Goal: Information Seeking & Learning: Learn about a topic

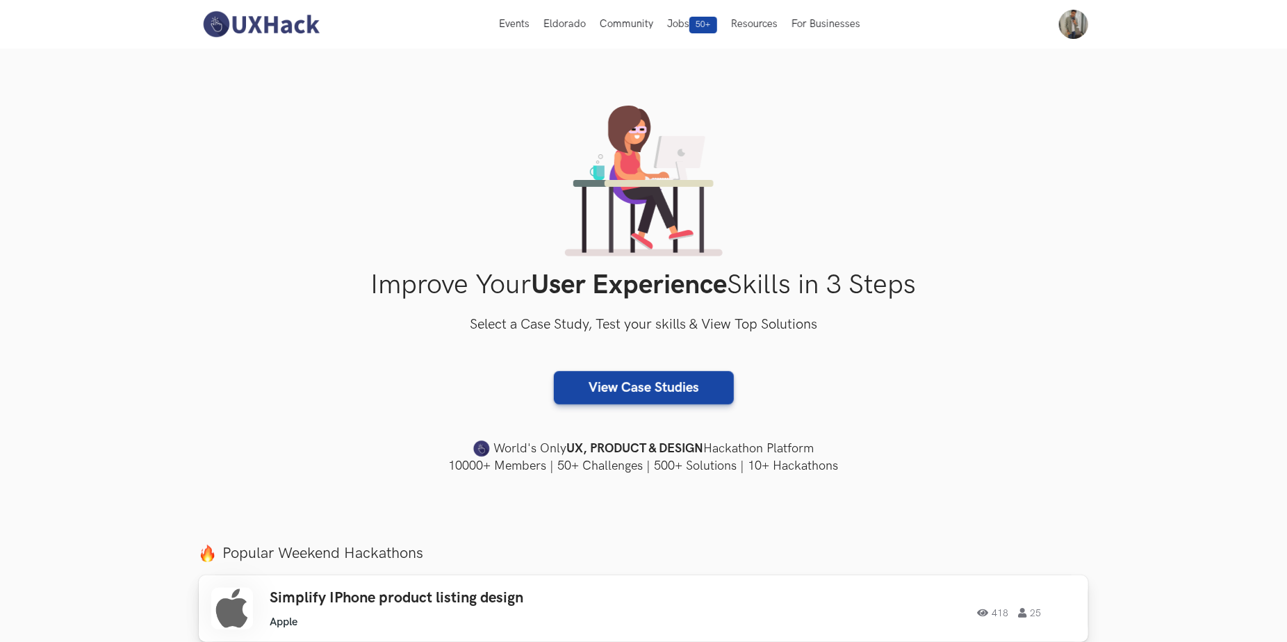
click at [348, 604] on h3 "Simplify IPhone product listing design" at bounding box center [467, 598] width 395 height 18
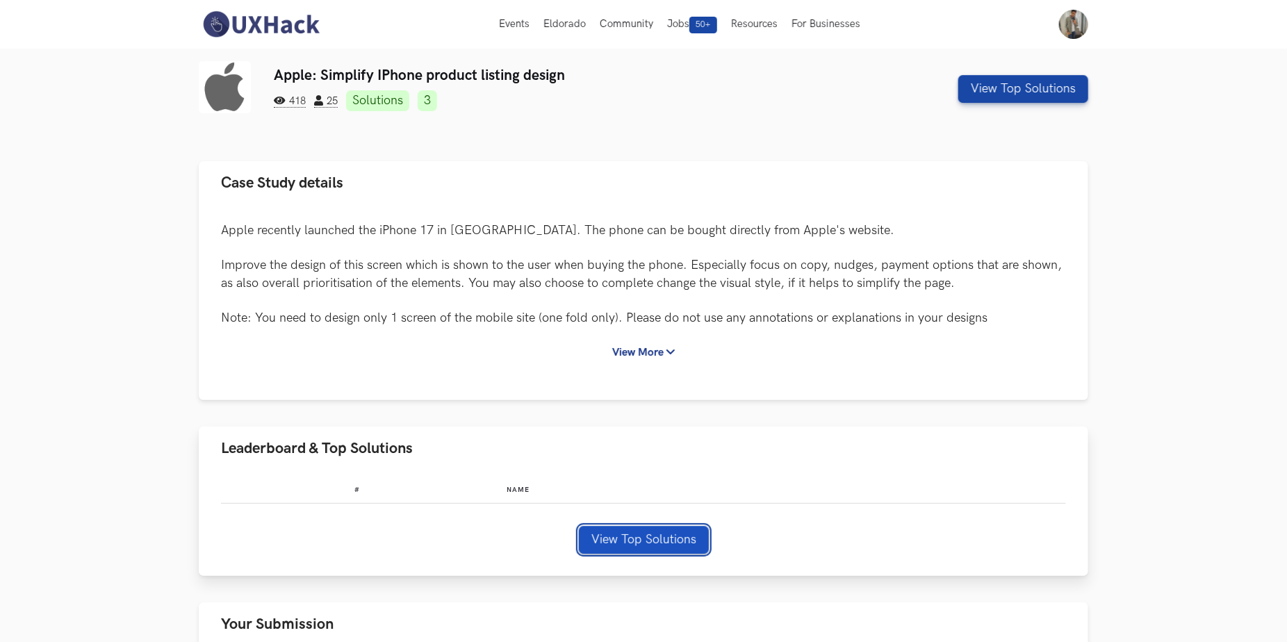
click at [623, 538] on button "View Top Solutions" at bounding box center [644, 540] width 130 height 28
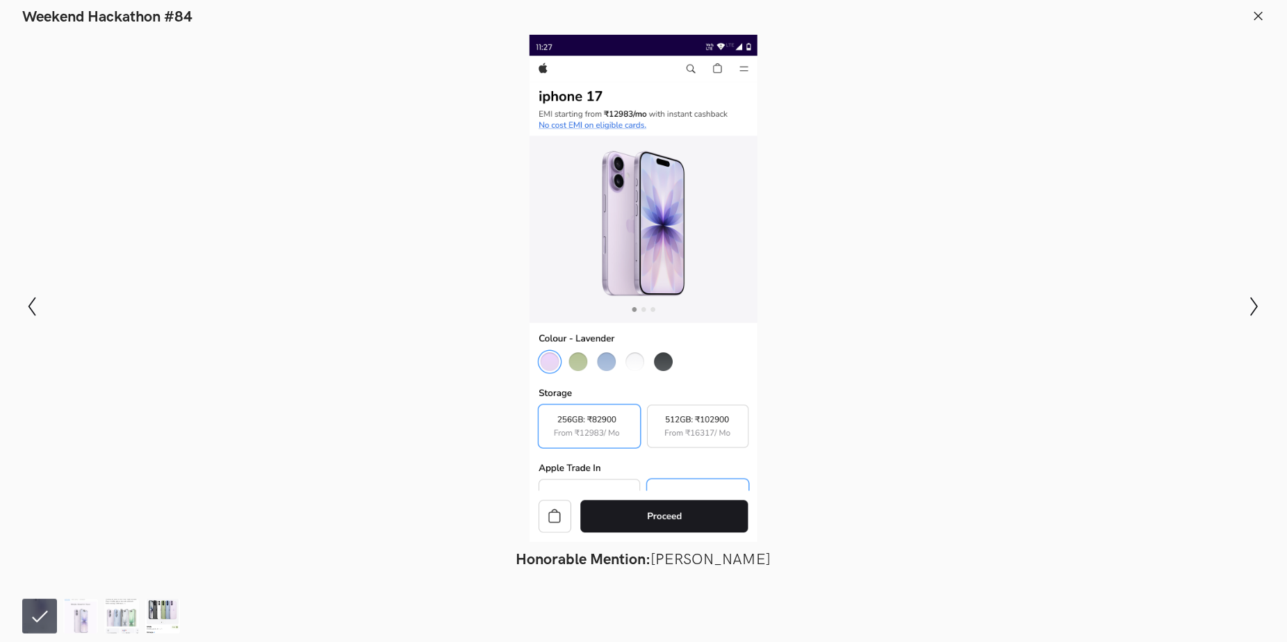
click at [167, 607] on img at bounding box center [162, 616] width 35 height 35
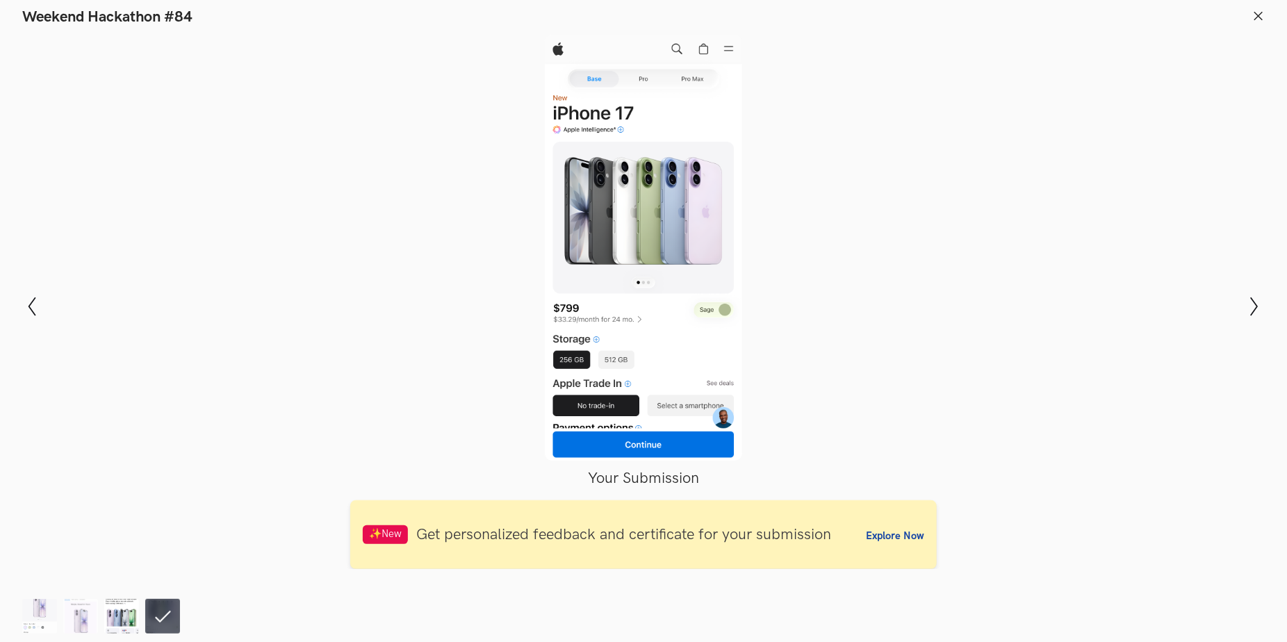
click at [124, 611] on img at bounding box center [121, 616] width 35 height 35
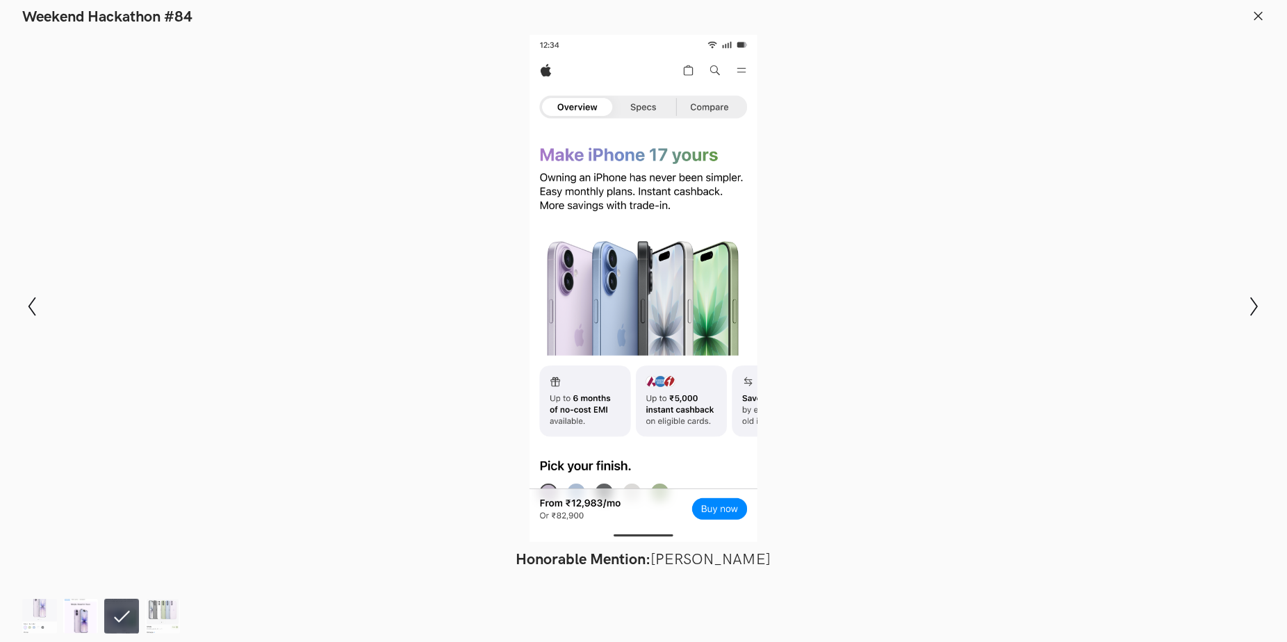
click at [83, 613] on img at bounding box center [80, 616] width 35 height 35
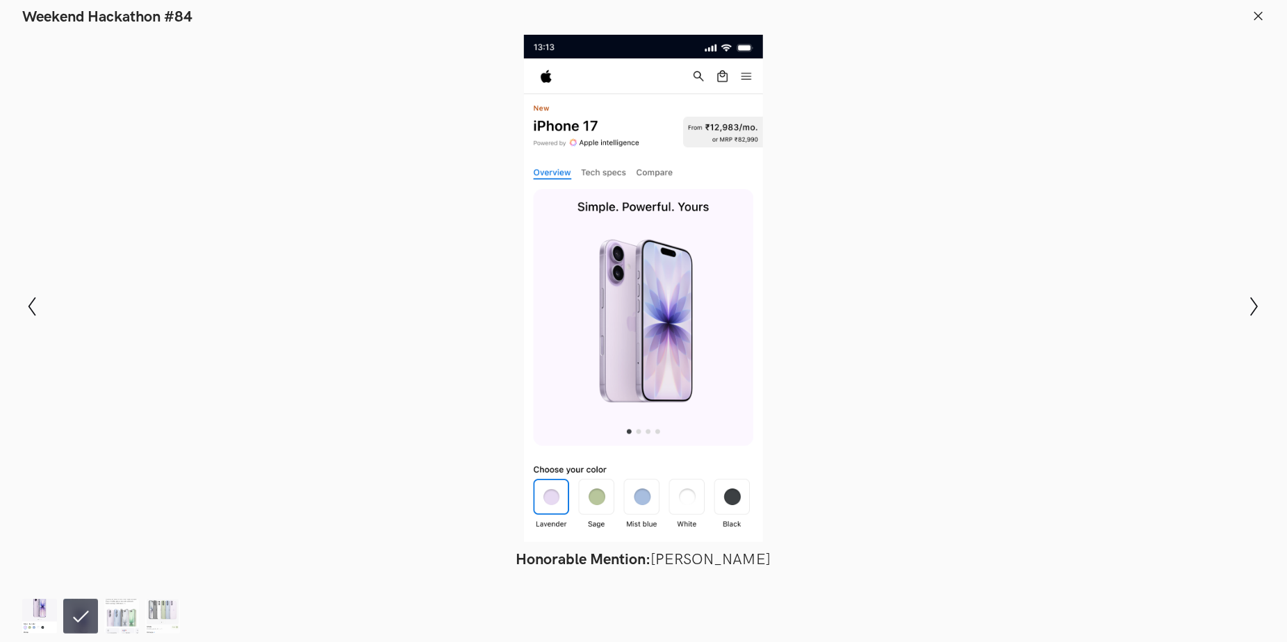
click at [31, 615] on img at bounding box center [39, 616] width 35 height 35
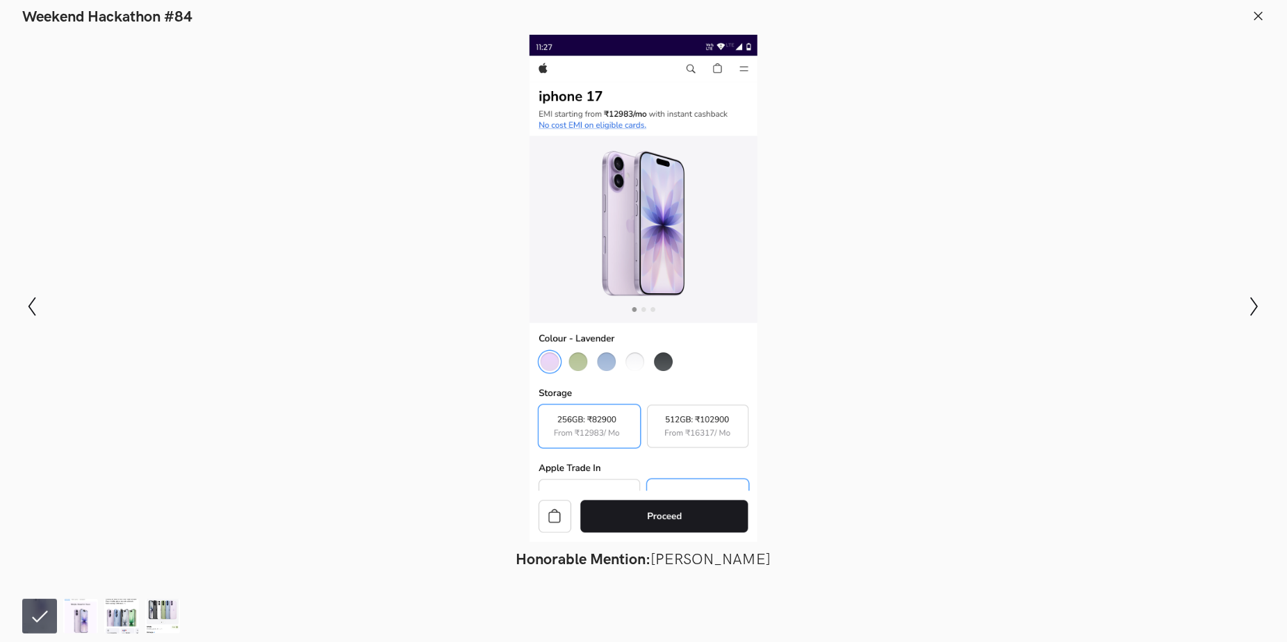
click at [1255, 16] on icon at bounding box center [1258, 16] width 13 height 13
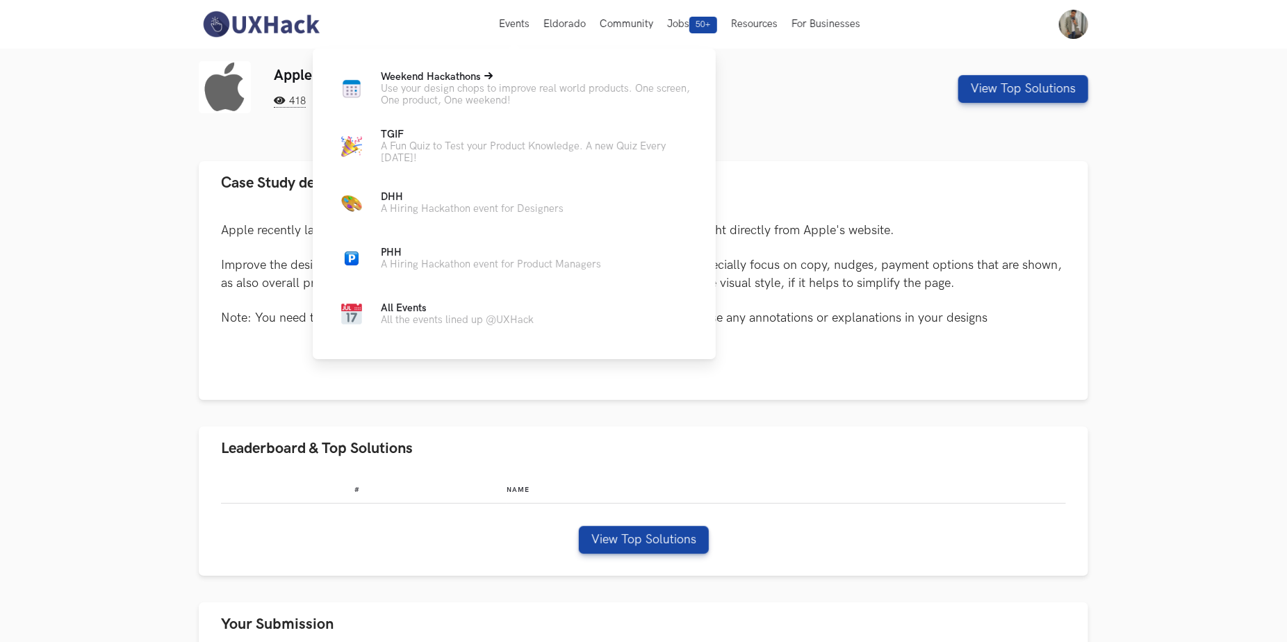
click at [425, 88] on p "Use your design chops to improve real world products. One screen, One product, …" at bounding box center [537, 95] width 313 height 24
click at [454, 74] on span "Weekend Hackathons Live" at bounding box center [431, 77] width 100 height 12
